Goal: Find specific page/section: Find specific page/section

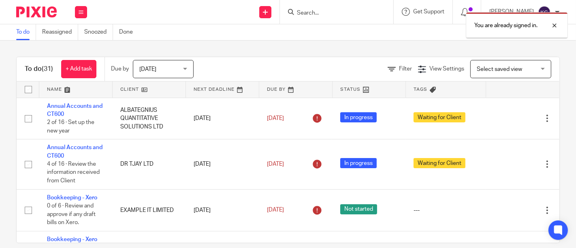
click at [554, 23] on div at bounding box center [548, 26] width 22 height 10
click at [296, 14] on input "Search" at bounding box center [332, 13] width 73 height 7
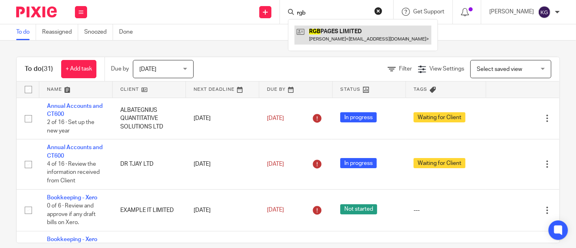
type input "rgb"
click at [319, 30] on link at bounding box center [362, 35] width 137 height 19
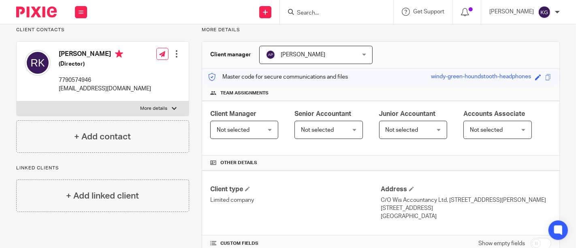
scroll to position [45, 0]
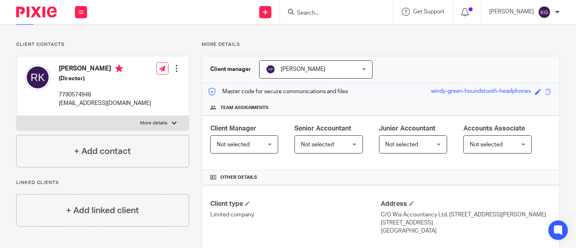
drag, startPoint x: 59, startPoint y: 66, endPoint x: 112, endPoint y: 67, distance: 53.0
click at [112, 67] on h4 "[PERSON_NAME]" at bounding box center [105, 69] width 92 height 10
copy h4 "[PERSON_NAME]"
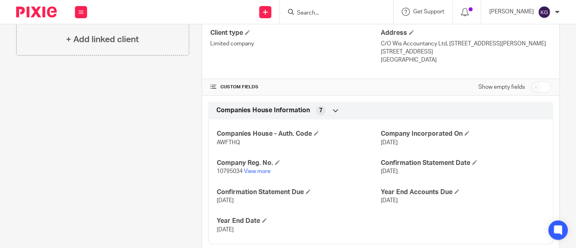
scroll to position [225, 0]
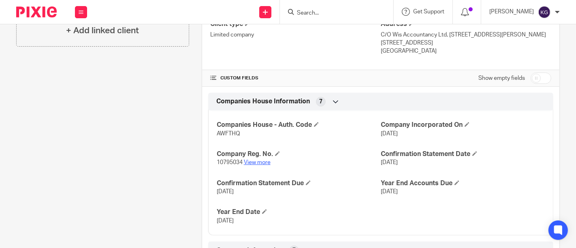
click at [255, 162] on link "View more" at bounding box center [257, 163] width 27 height 6
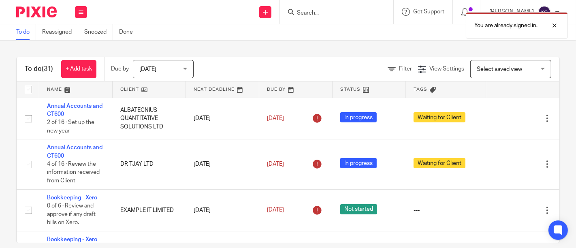
click at [301, 13] on div "You are already signed in." at bounding box center [428, 23] width 280 height 31
click at [289, 14] on div "You are already signed in." at bounding box center [428, 23] width 280 height 31
click at [552, 26] on div at bounding box center [548, 26] width 22 height 10
click at [298, 13] on input "Search" at bounding box center [332, 13] width 73 height 7
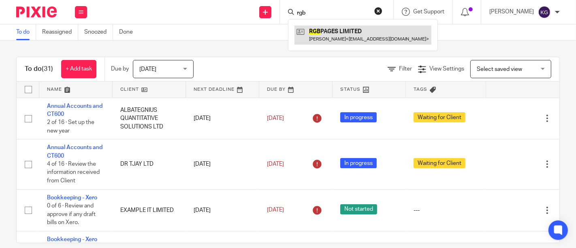
type input "rgb"
click at [311, 39] on link at bounding box center [362, 35] width 137 height 19
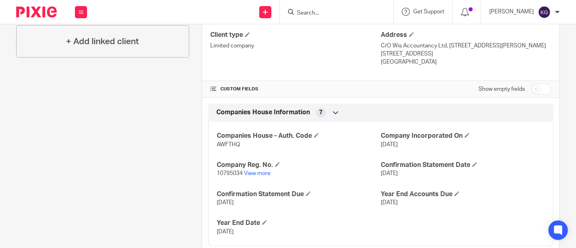
scroll to position [225, 0]
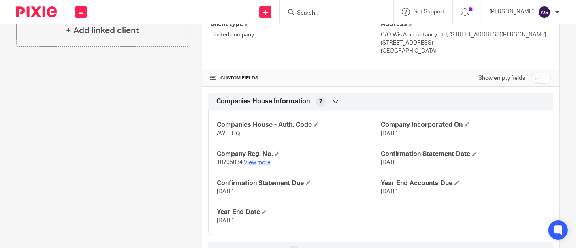
click at [256, 161] on link "View more" at bounding box center [257, 163] width 27 height 6
